Goal: Book appointment/travel/reservation

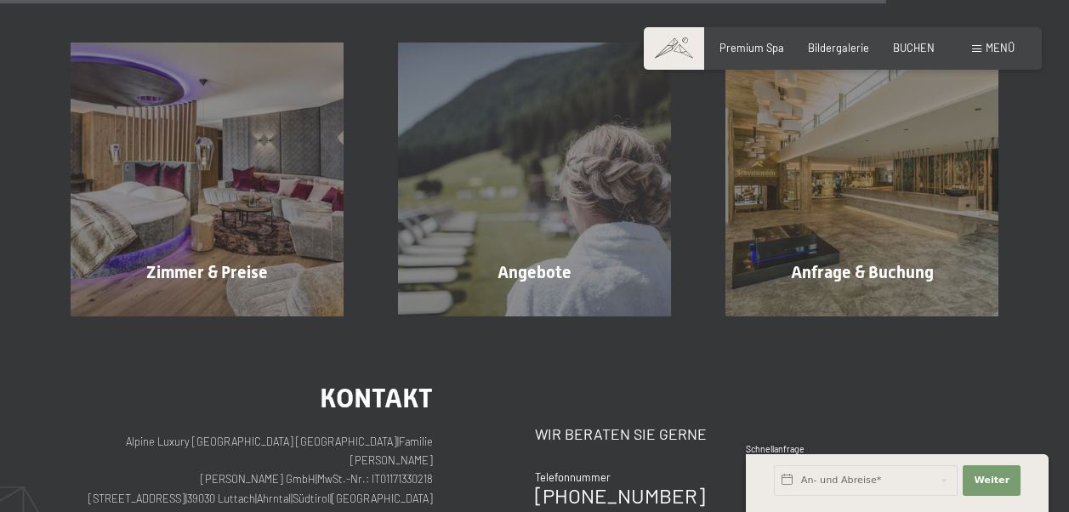
scroll to position [2267, 0]
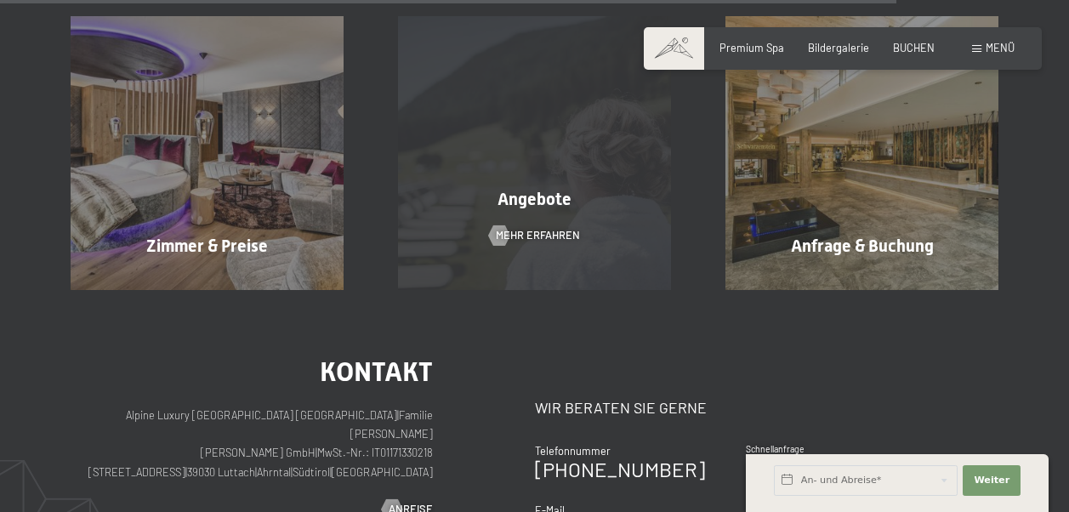
click at [544, 202] on span "Angebote" at bounding box center [535, 199] width 74 height 20
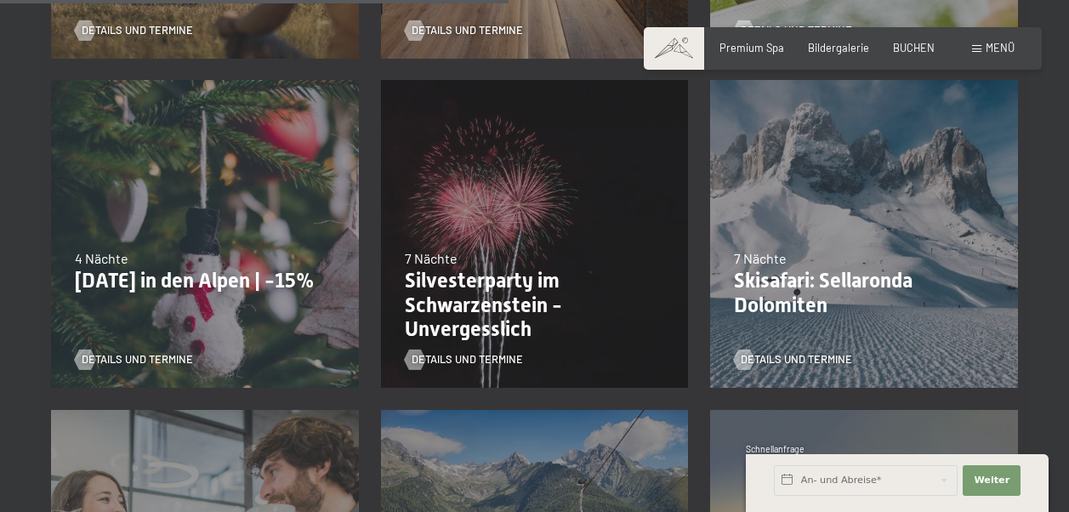
scroll to position [1374, 0]
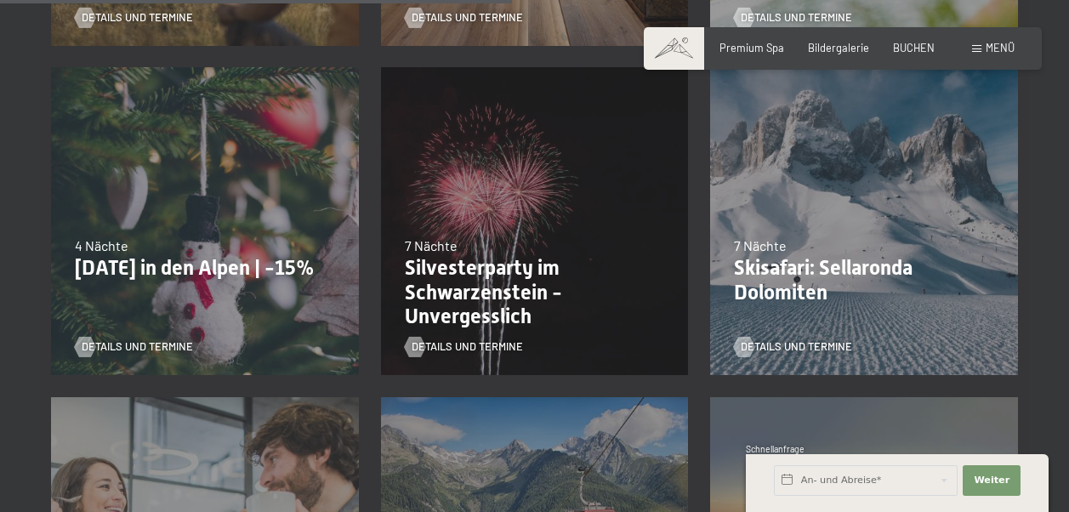
click at [486, 174] on div "26.12.2025–02.01.2026 7 Nächte Silvesterparty im Schwarzenstein - Unvergesslich…" at bounding box center [535, 222] width 330 height 330
click at [503, 256] on p "Silvesterparty im Schwarzenstein - Unvergesslich" at bounding box center [535, 292] width 260 height 73
click at [465, 339] on span "Details und Termine" at bounding box center [484, 346] width 111 height 15
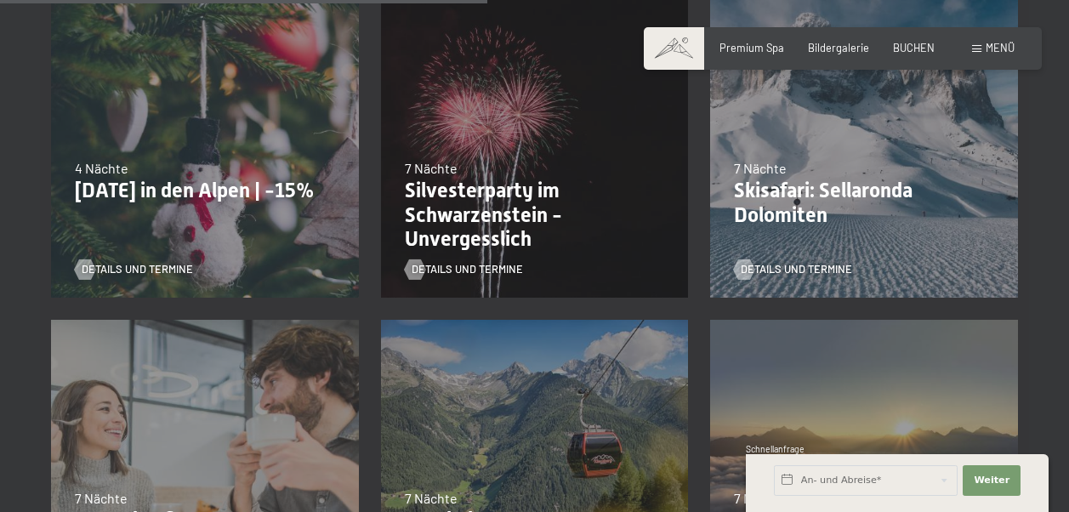
scroll to position [1324, 0]
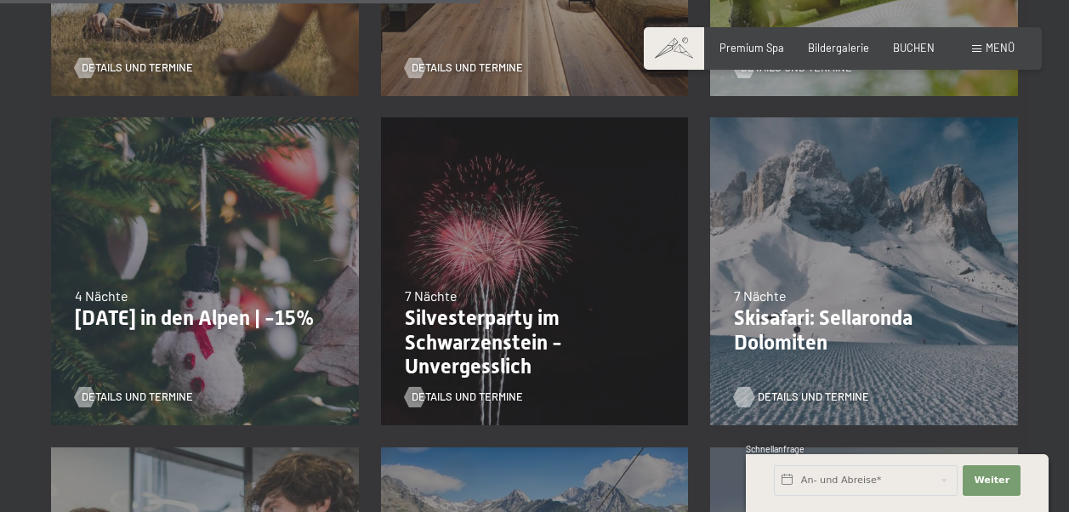
click at [794, 390] on span "Details und Termine" at bounding box center [813, 397] width 111 height 15
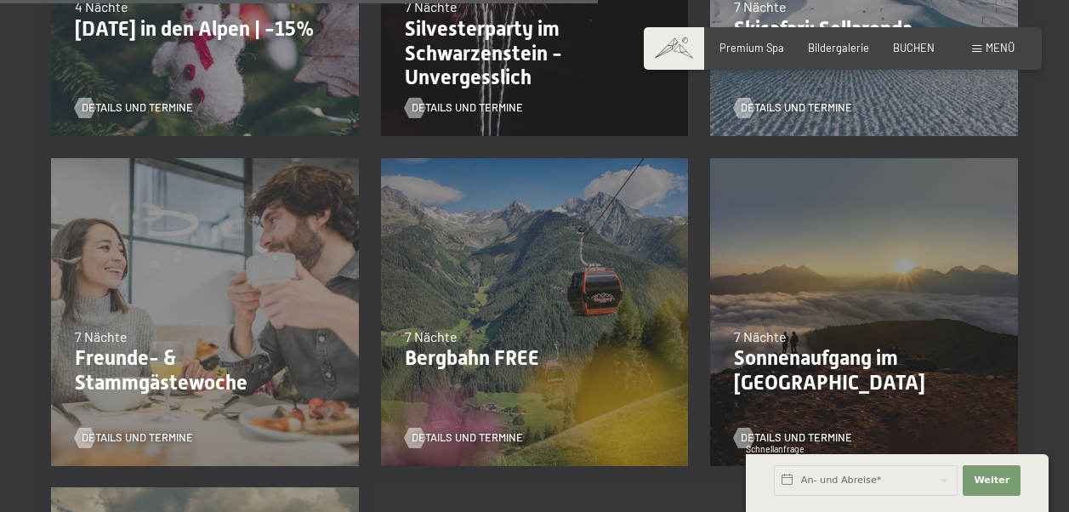
scroll to position [1648, 0]
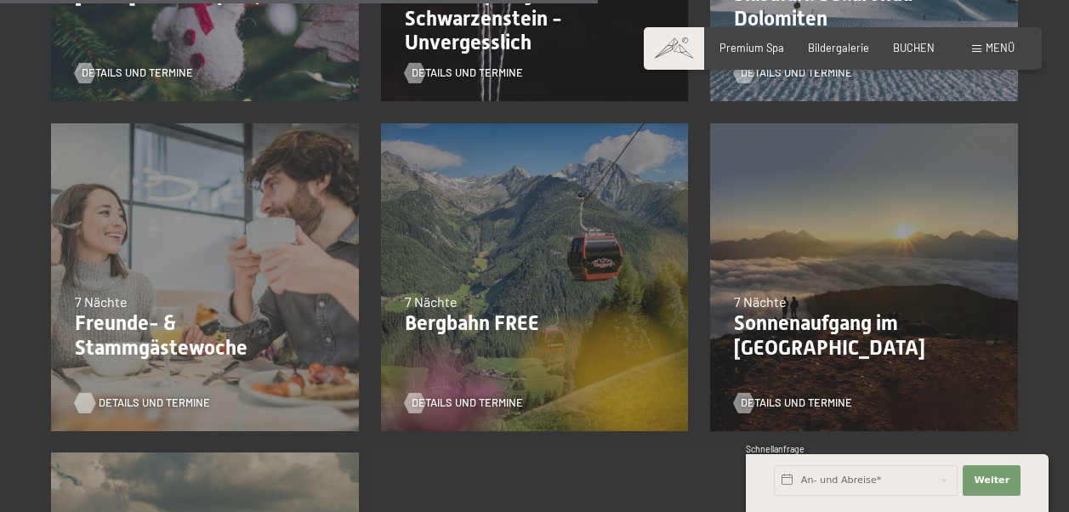
click at [131, 395] on span "Details und Termine" at bounding box center [154, 402] width 111 height 15
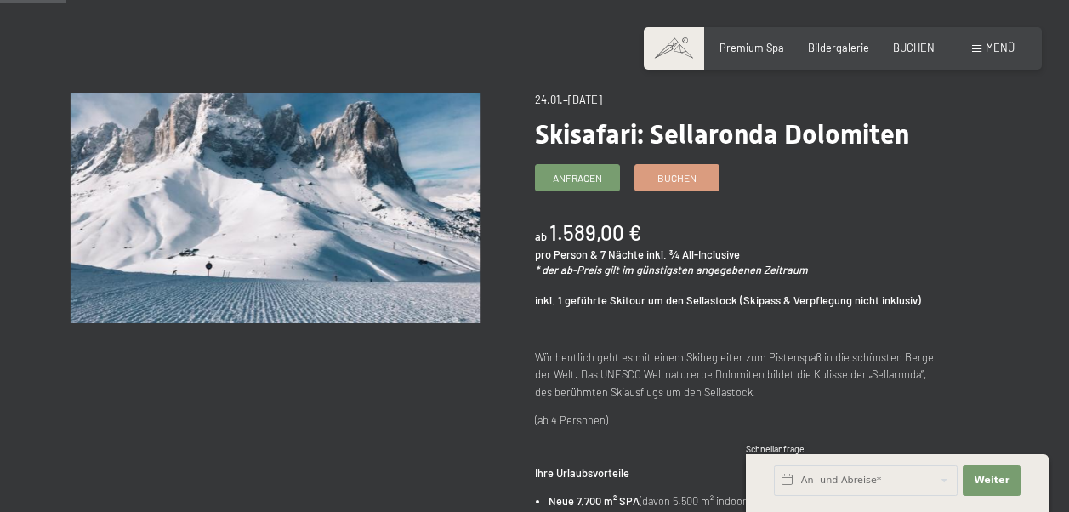
scroll to position [89, 0]
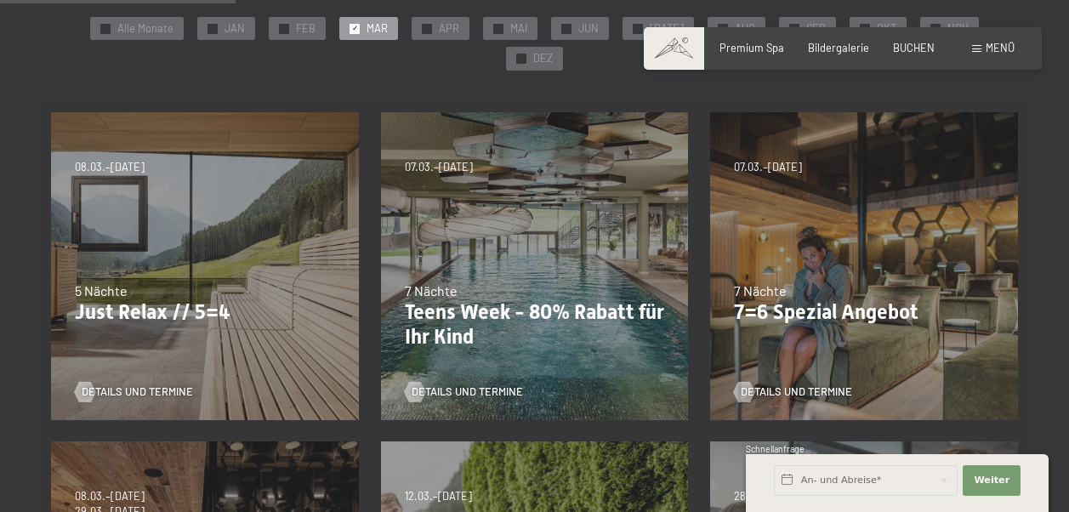
scroll to position [344, 0]
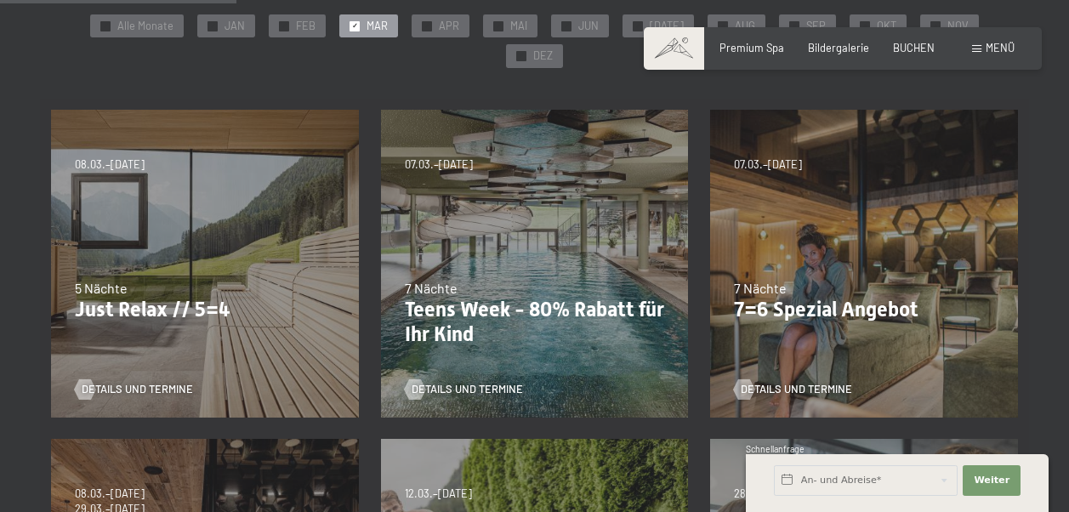
click at [822, 245] on div "04.10.–26.10.2025 01.11.–21.12.2025 10.01.–01.02.2026 07.03.–29.03.2026 16.05.–…" at bounding box center [864, 264] width 330 height 330
click at [770, 382] on span "Details und Termine" at bounding box center [813, 389] width 111 height 15
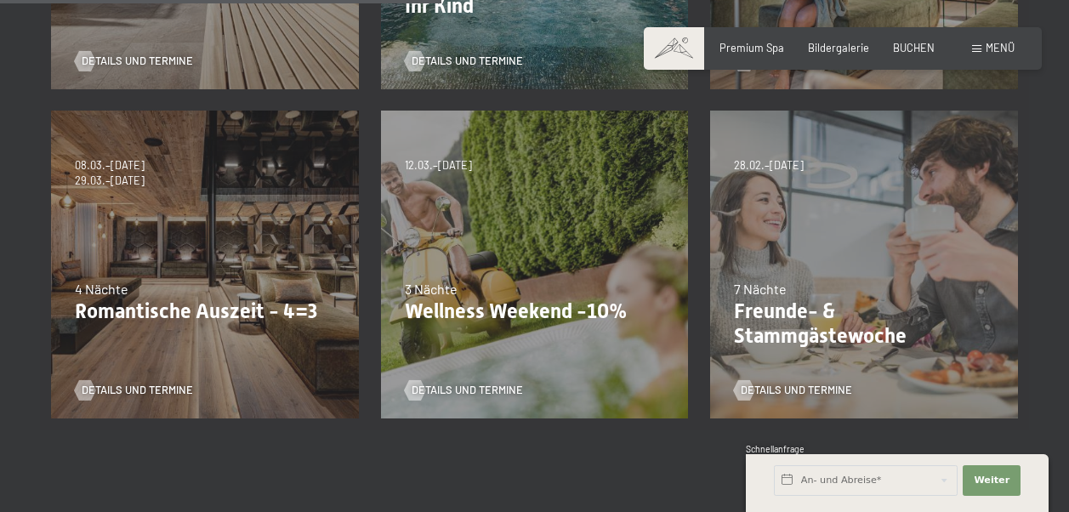
scroll to position [689, 0]
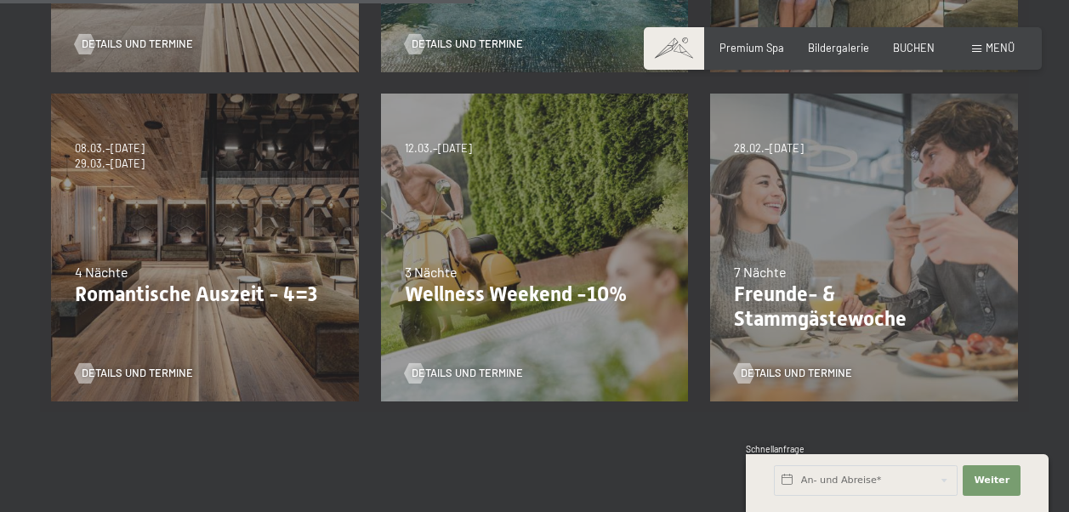
click at [843, 263] on div "7 Nächte" at bounding box center [864, 272] width 260 height 19
click at [776, 366] on span "Details und Termine" at bounding box center [813, 373] width 111 height 15
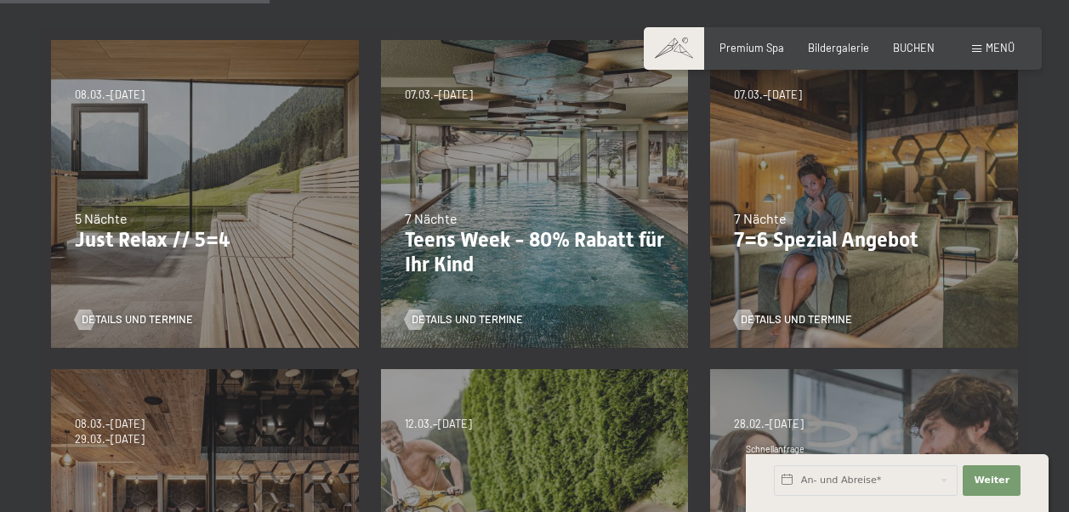
scroll to position [407, 0]
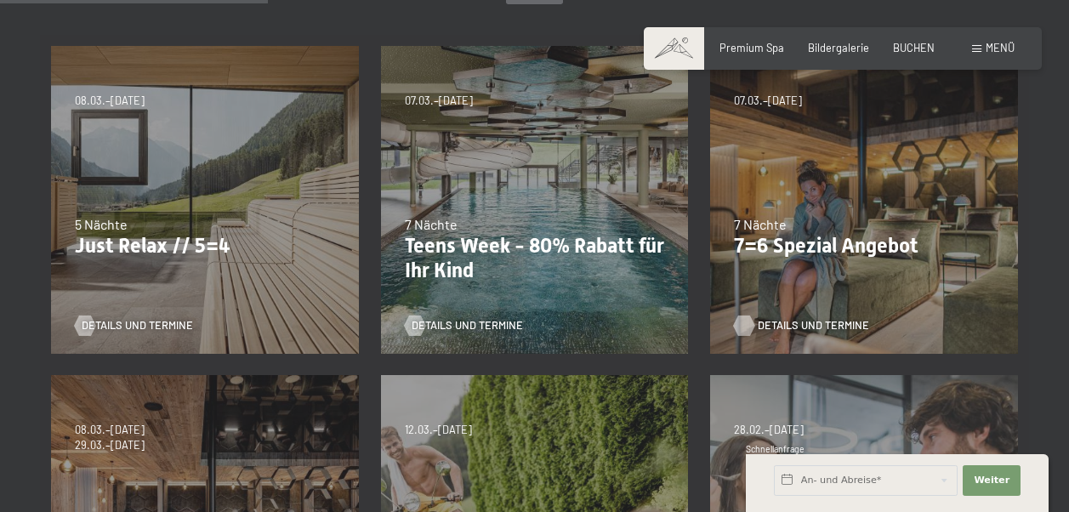
click at [763, 318] on span "Details und Termine" at bounding box center [813, 325] width 111 height 15
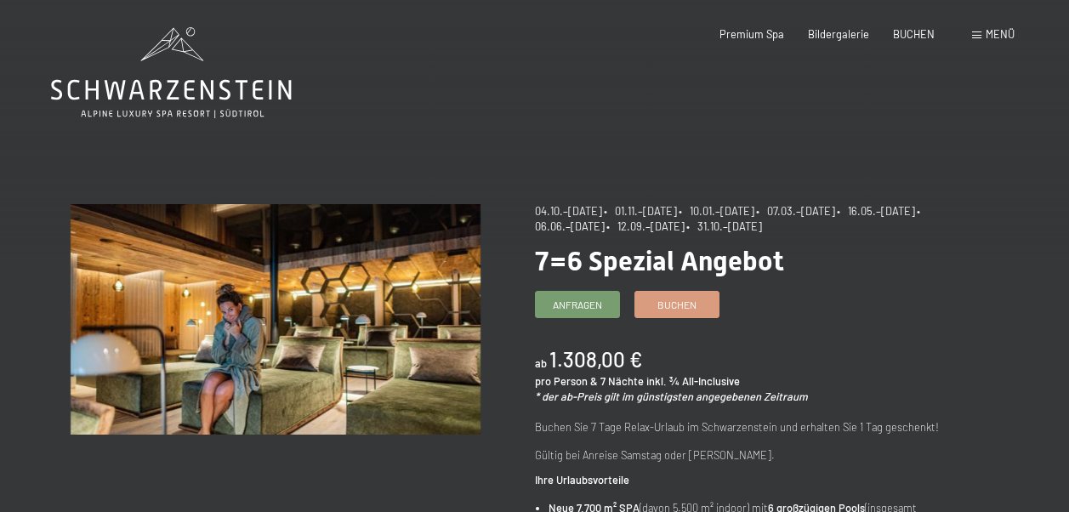
click at [118, 94] on icon at bounding box center [171, 90] width 241 height 20
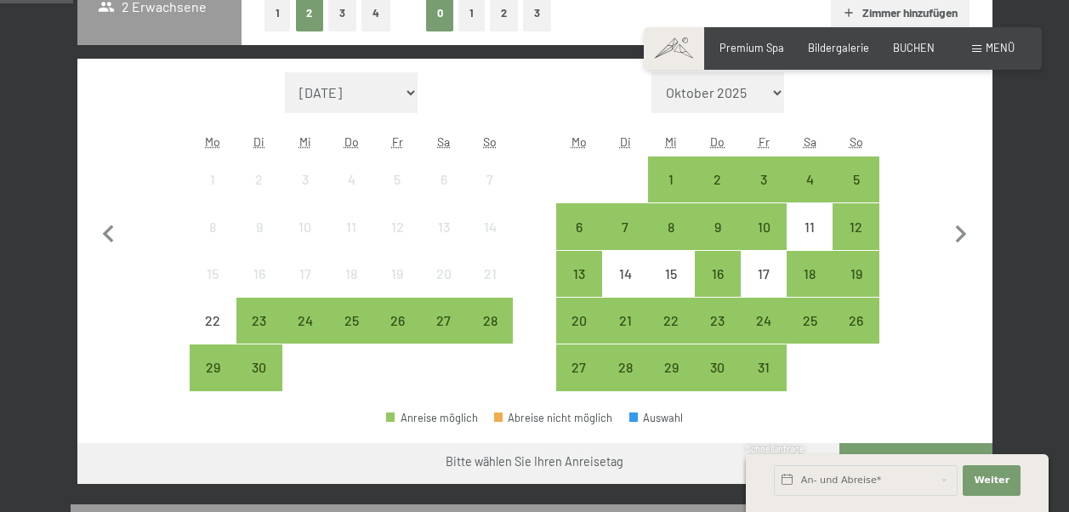
scroll to position [403, 0]
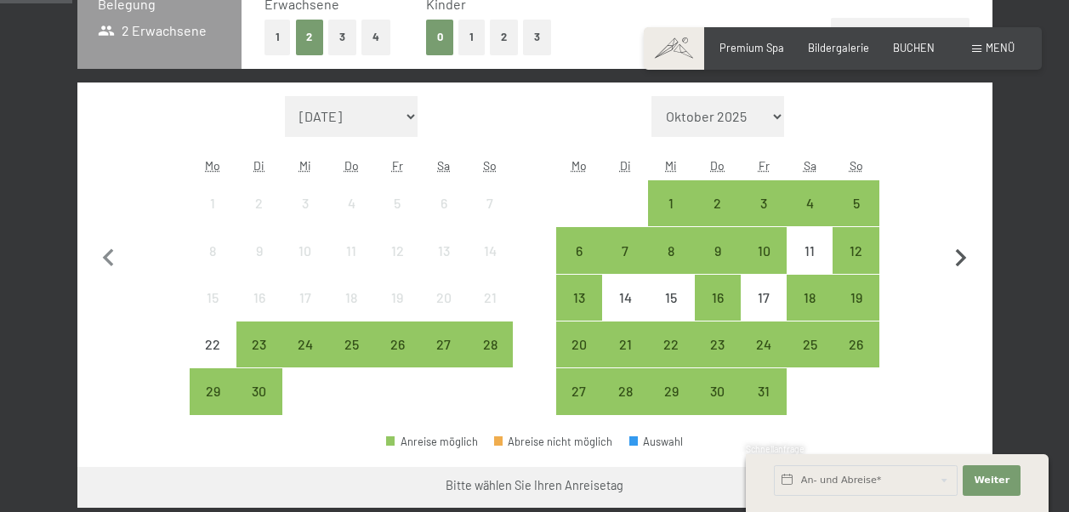
click at [960, 258] on icon "button" at bounding box center [961, 259] width 36 height 36
select select "[DATE]"
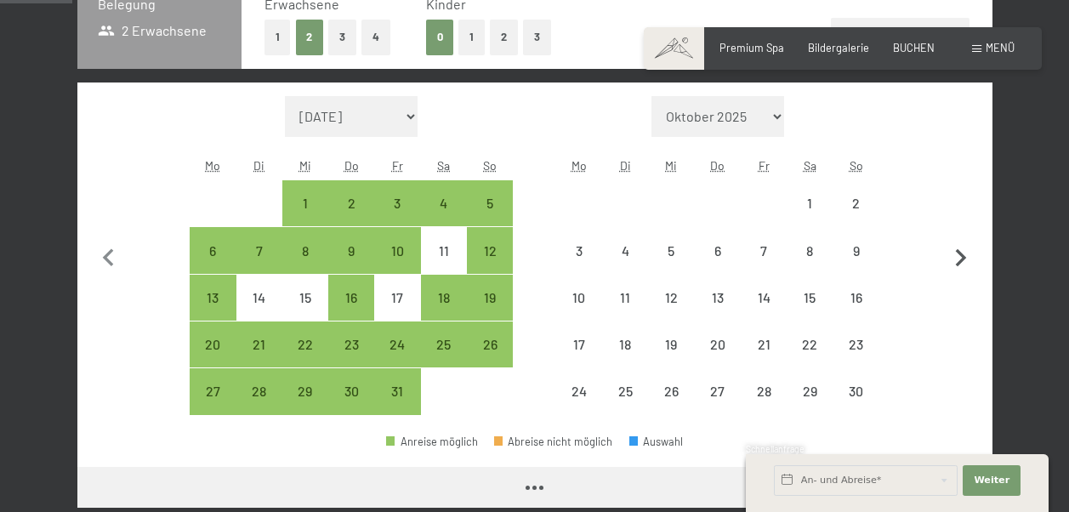
select select "[DATE]"
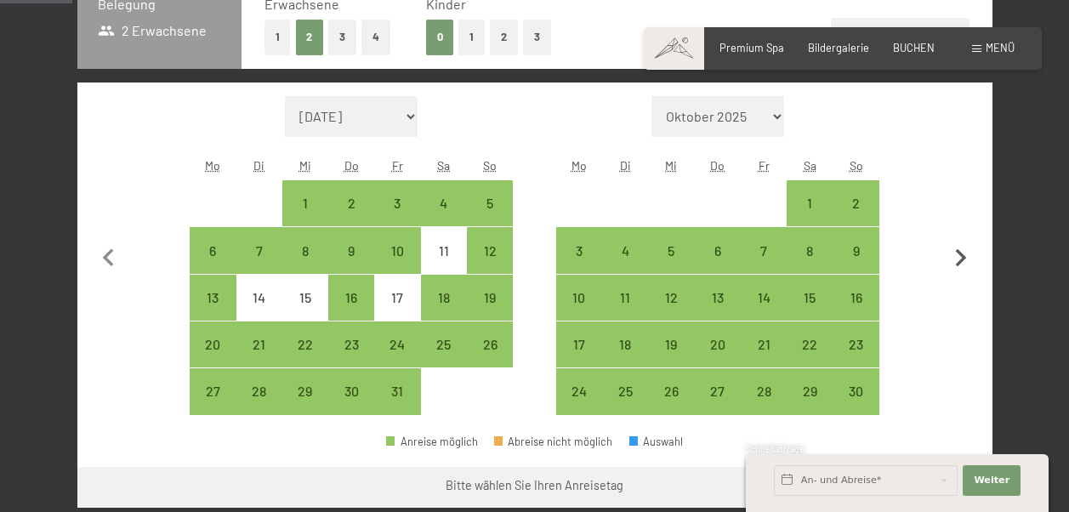
click at [952, 260] on icon "button" at bounding box center [961, 259] width 36 height 36
select select "[DATE]"
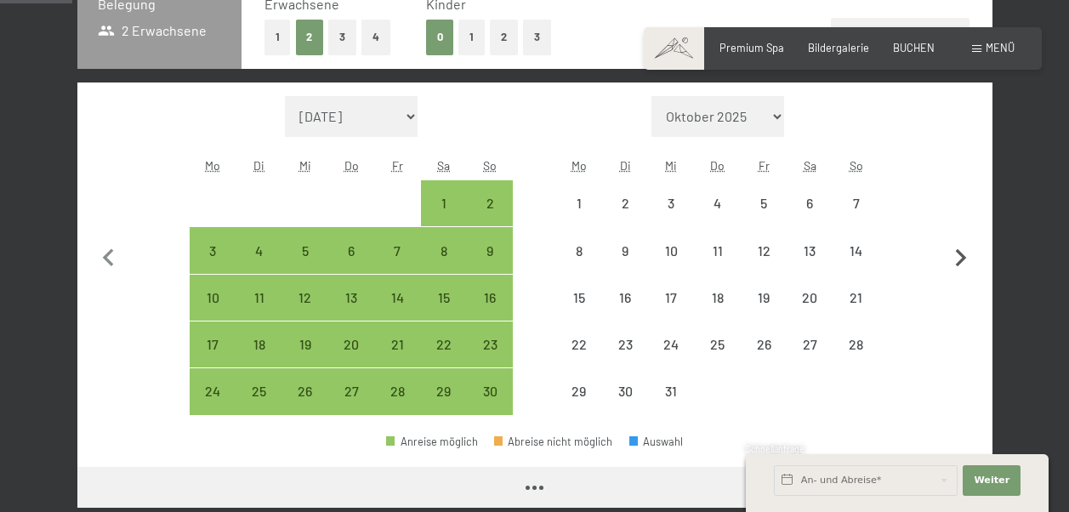
click at [952, 260] on icon "button" at bounding box center [961, 259] width 36 height 36
select select "[DATE]"
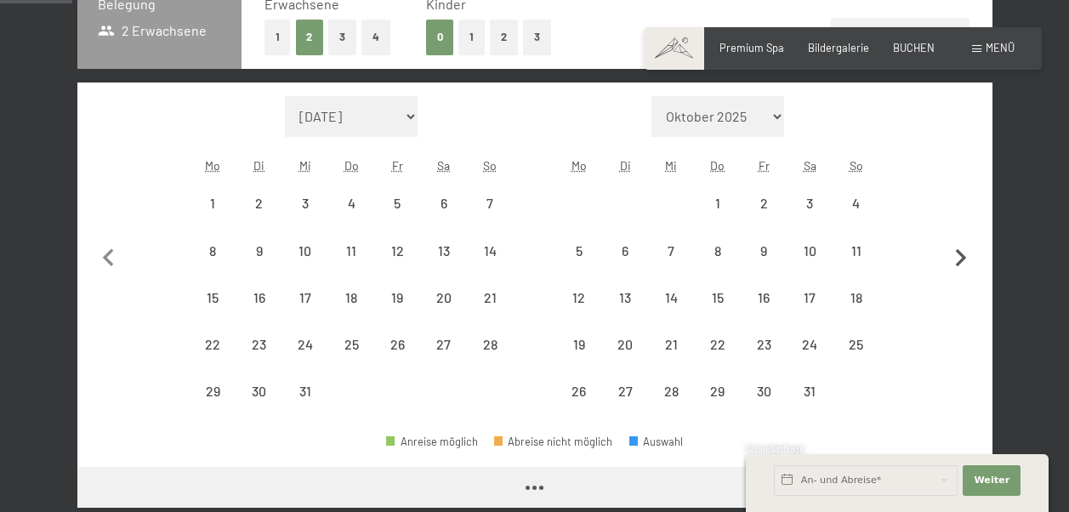
select select "[DATE]"
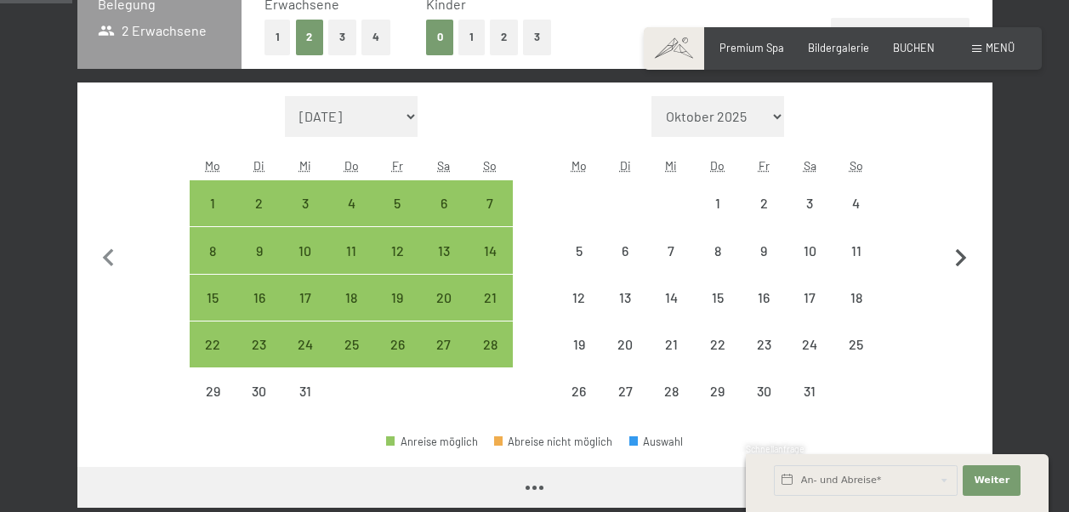
select select "[DATE]"
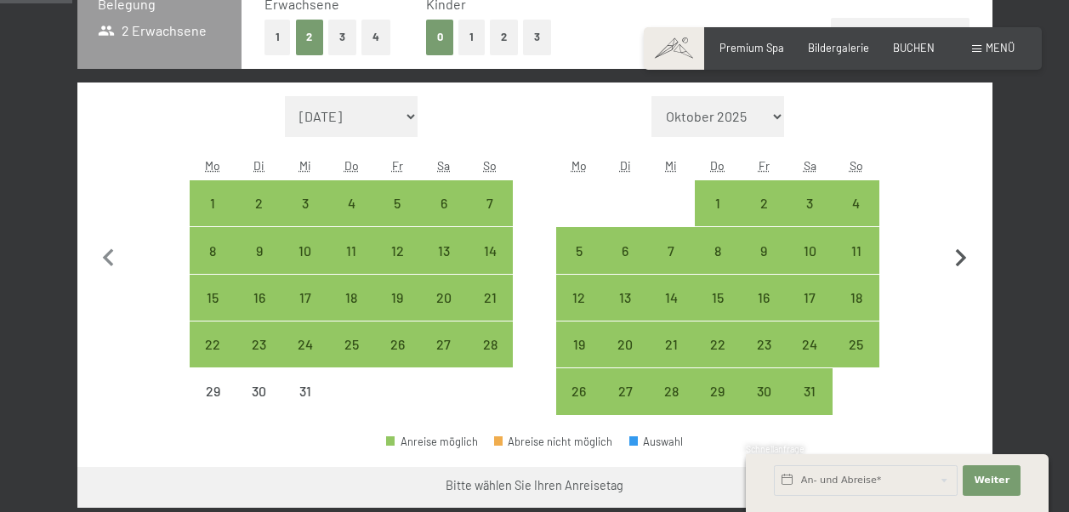
click at [952, 260] on icon "button" at bounding box center [961, 259] width 36 height 36
select select "[DATE]"
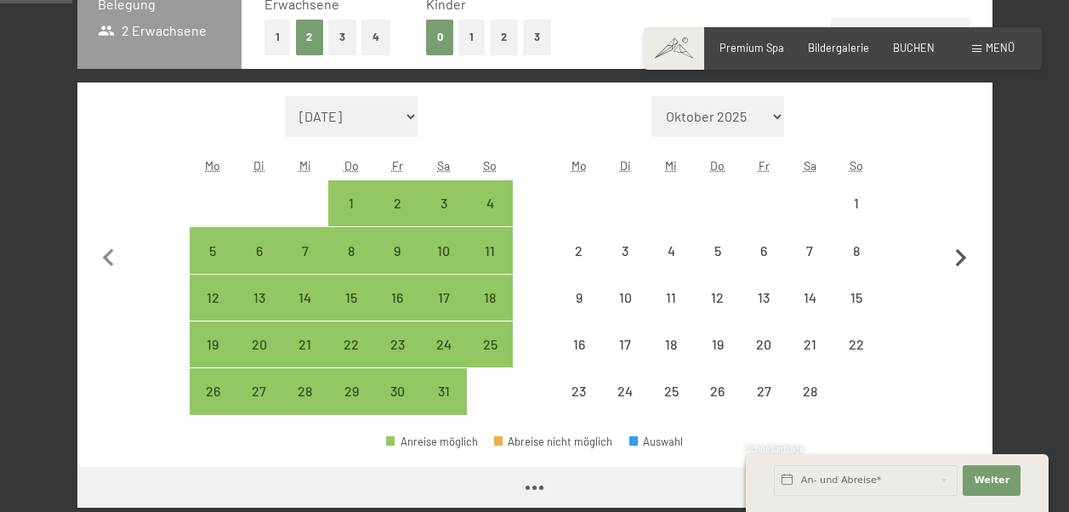
select select "[DATE]"
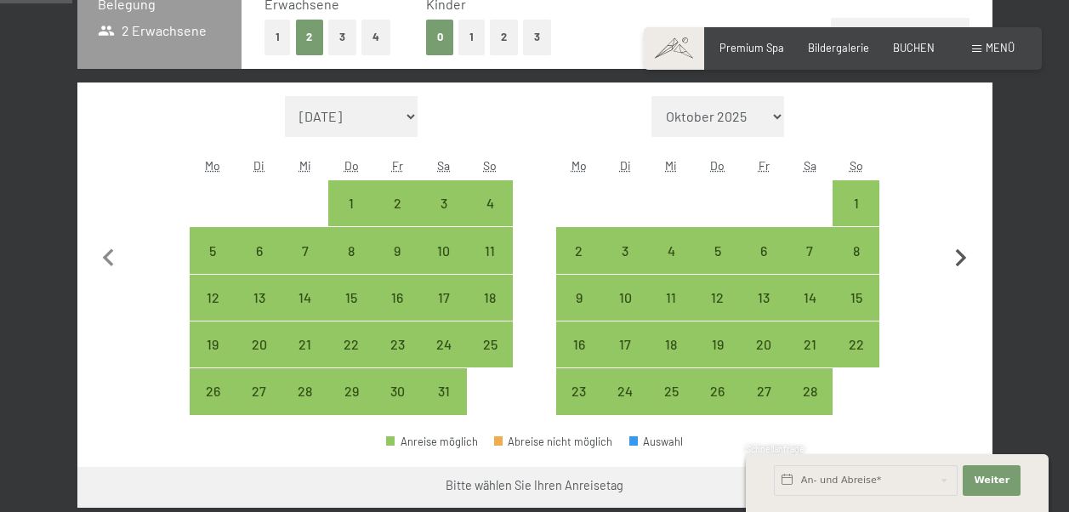
click at [952, 260] on icon "button" at bounding box center [961, 259] width 36 height 36
select select "[DATE]"
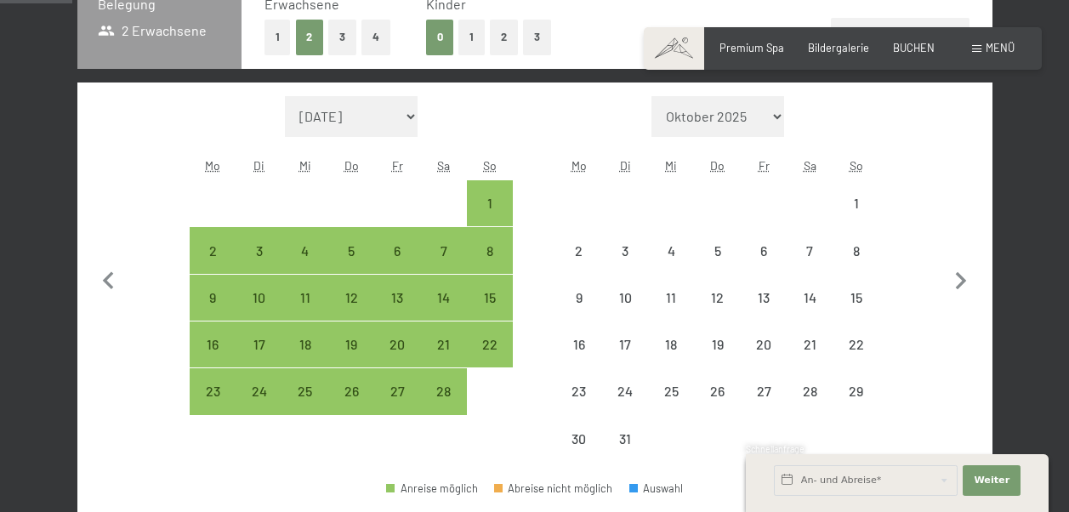
select select "[DATE]"
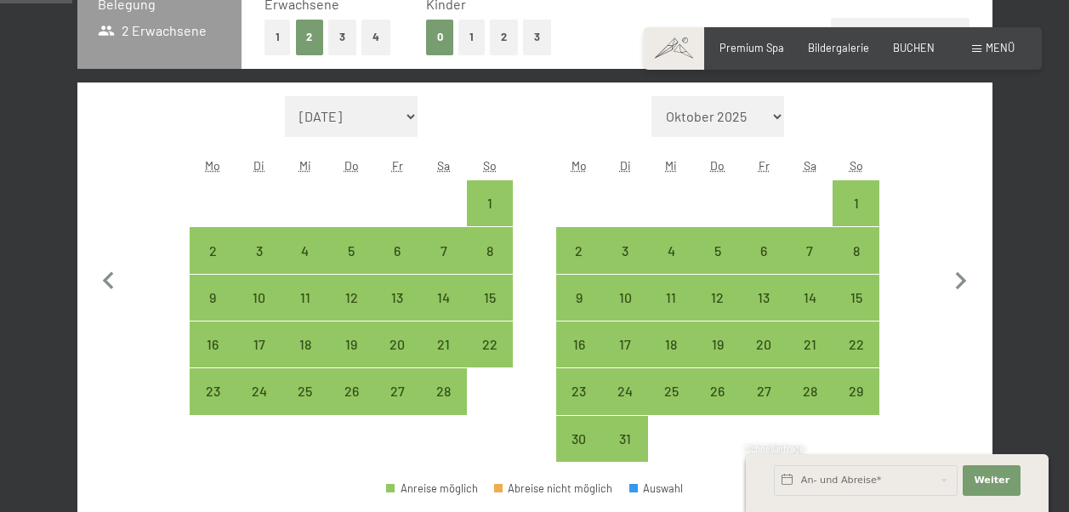
click at [923, 367] on div "Monat/Jahr [DATE] Oktober 2025 [DATE] Dezember 2025 Januar 2026 Februar 2026 Mä…" at bounding box center [535, 279] width 860 height 367
click at [967, 259] on button "button" at bounding box center [961, 279] width 36 height 367
select select "[DATE]"
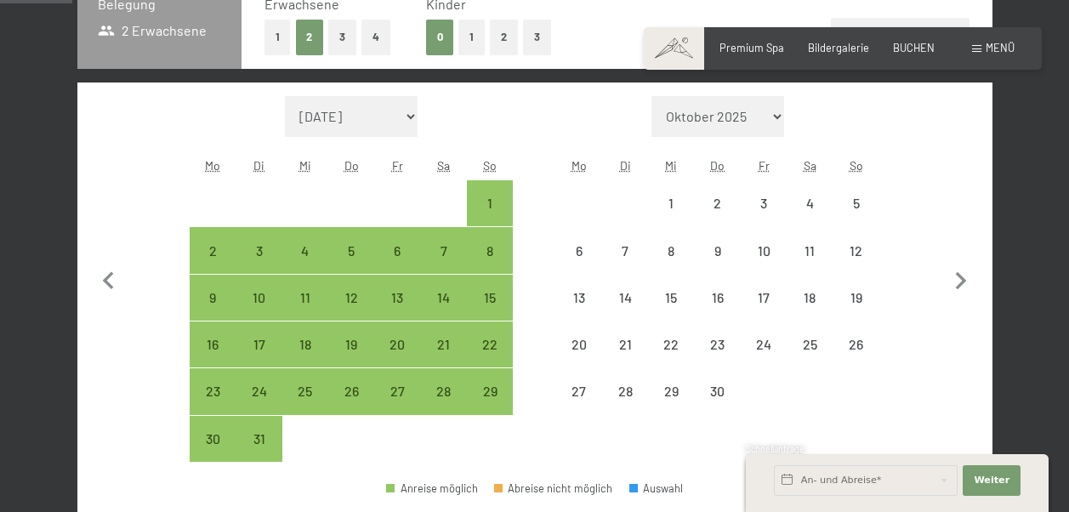
select select "[DATE]"
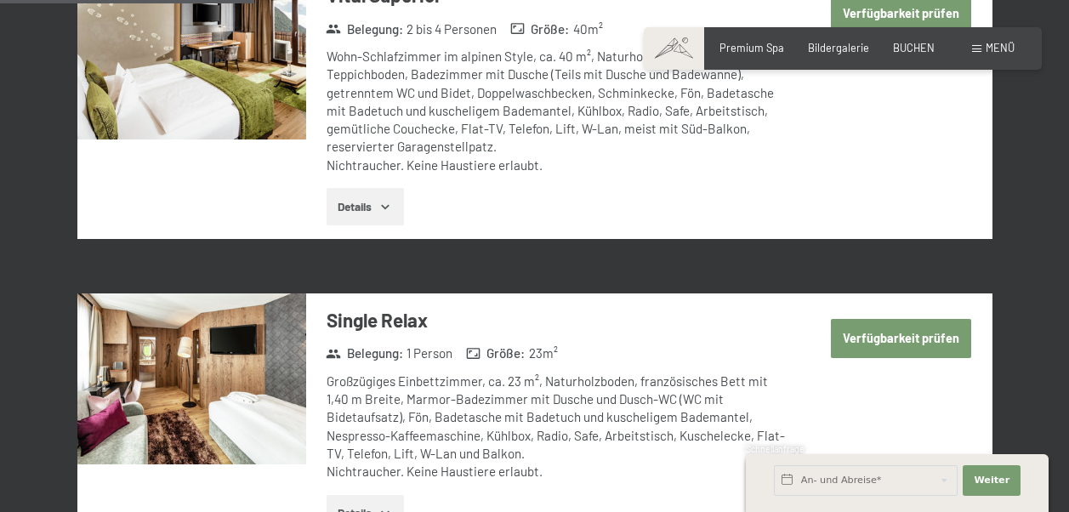
scroll to position [1496, 0]
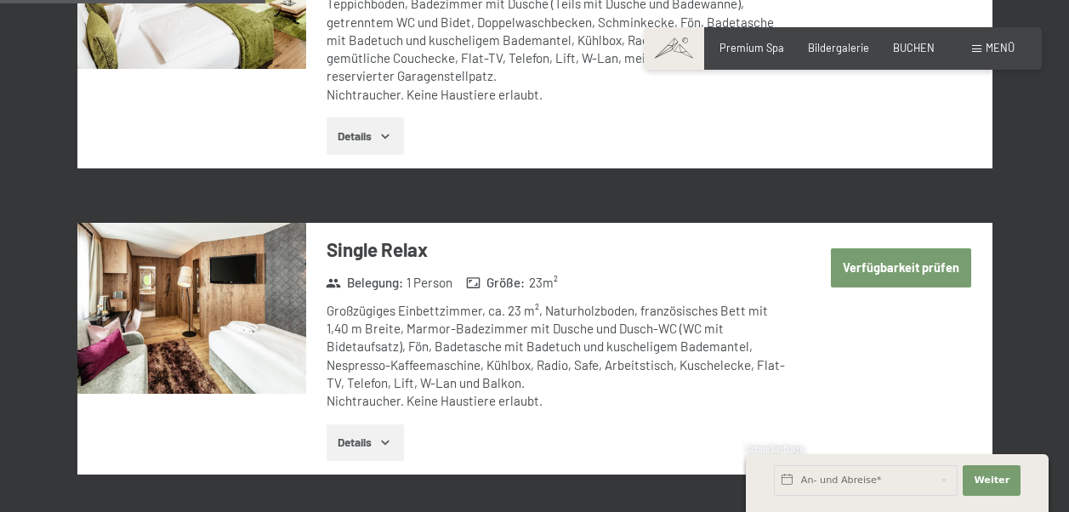
click at [361, 442] on button "Details" at bounding box center [365, 442] width 77 height 37
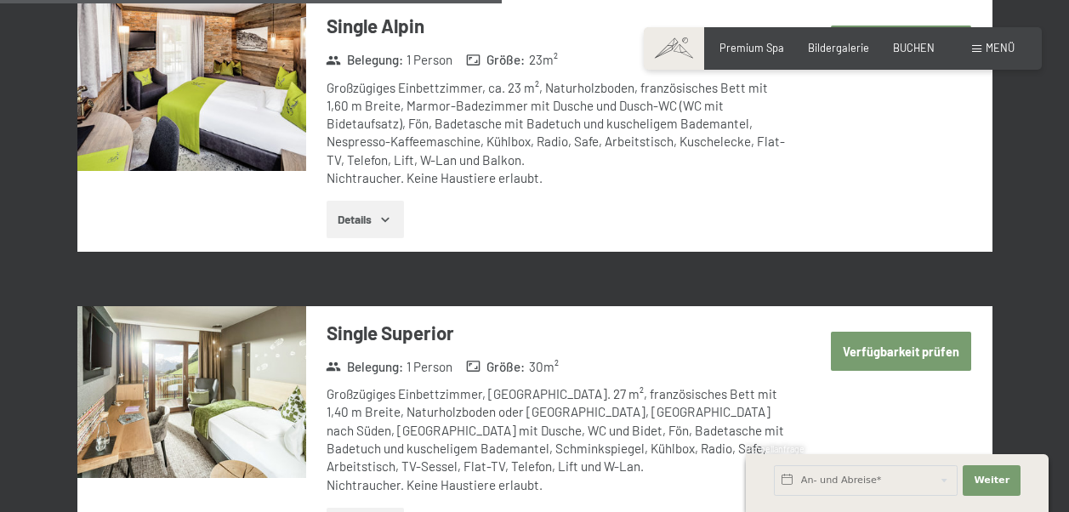
scroll to position [2892, 0]
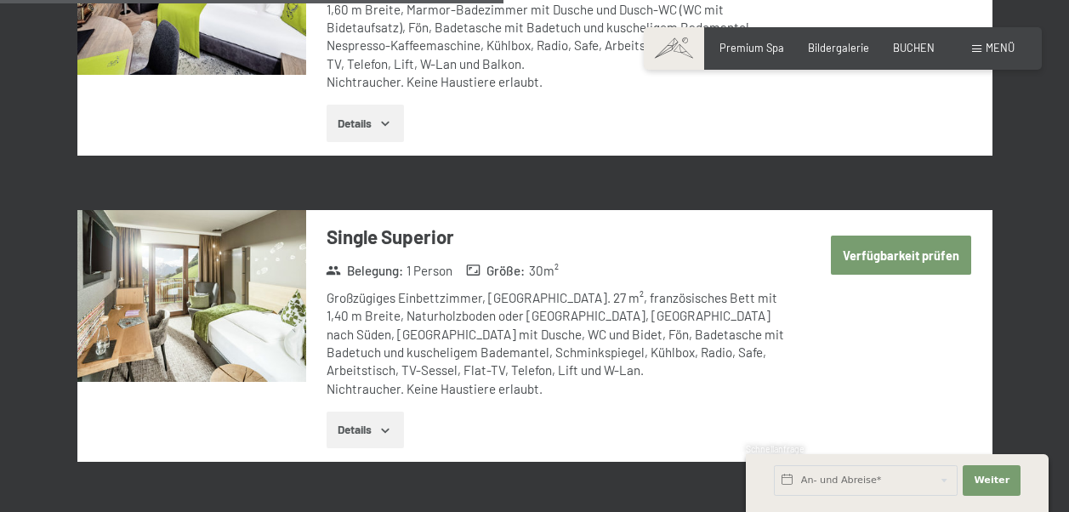
click at [385, 130] on button "Details" at bounding box center [365, 123] width 77 height 37
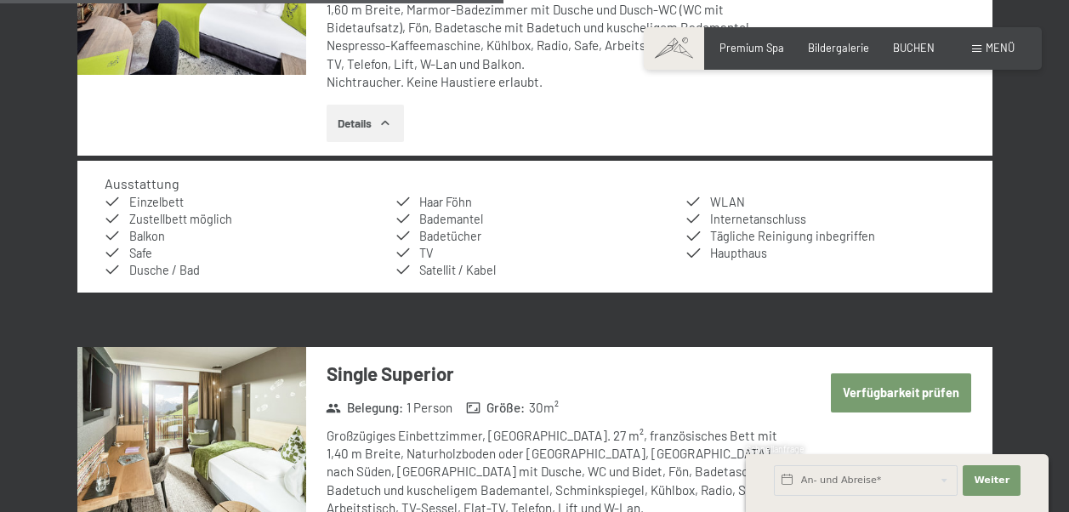
click at [385, 130] on button "Details" at bounding box center [365, 123] width 77 height 37
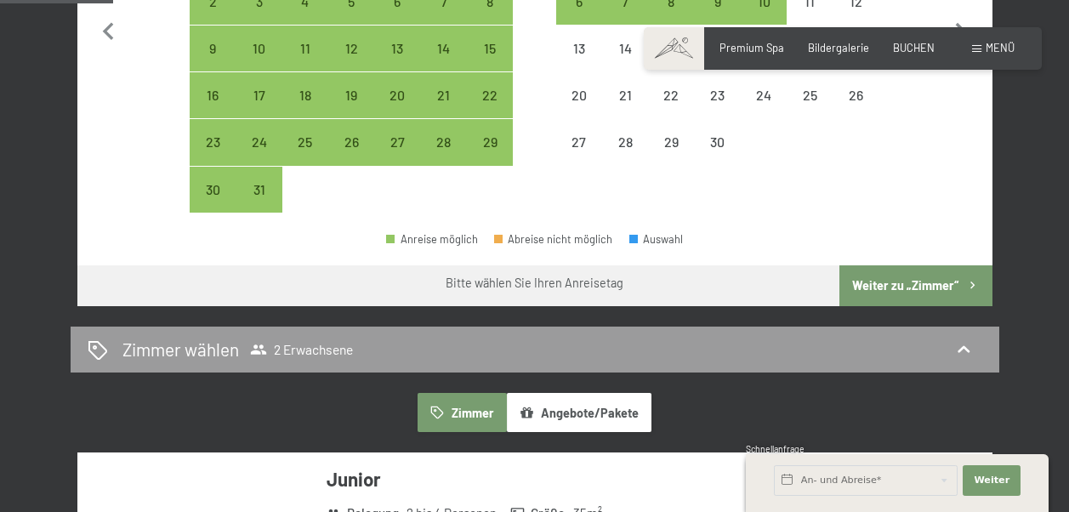
scroll to position [568, 0]
